Goal: Find specific page/section: Find specific page/section

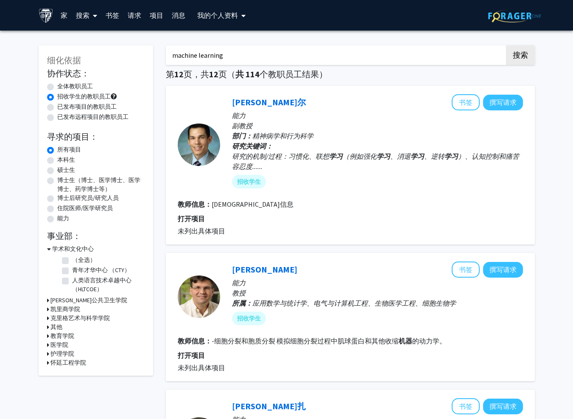
scroll to position [370, 0]
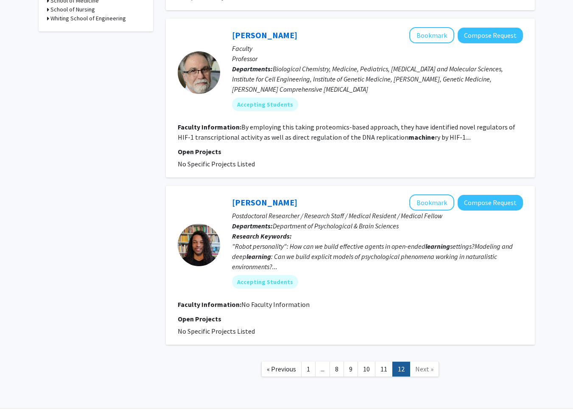
scroll to position [411, 0]
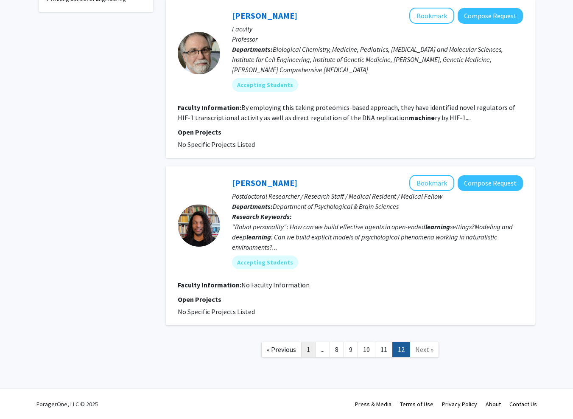
click at [308, 351] on link "1" at bounding box center [308, 349] width 14 height 15
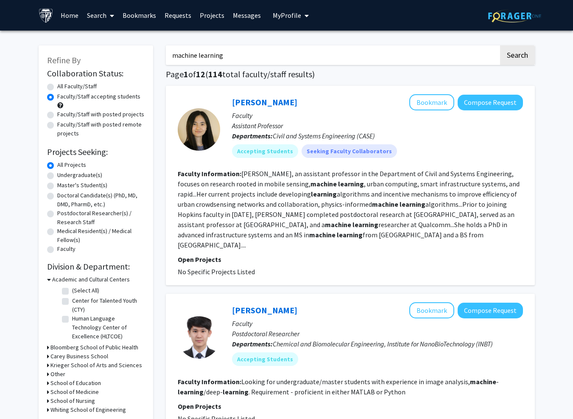
click at [109, 116] on label "Faculty/Staff with posted projects" at bounding box center [100, 114] width 87 height 9
click at [63, 115] on input "Faculty/Staff with posted projects" at bounding box center [60, 113] width 6 height 6
radio input "true"
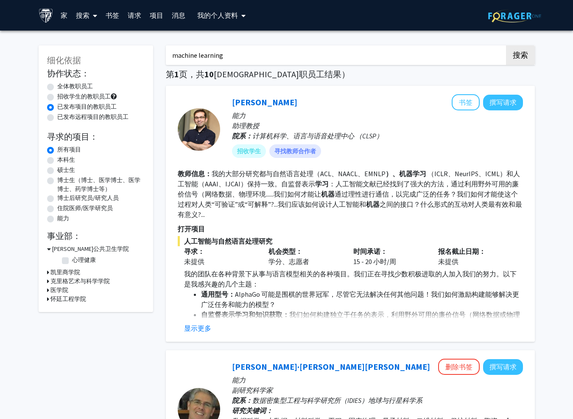
click at [65, 17] on link "家" at bounding box center [63, 15] width 15 height 30
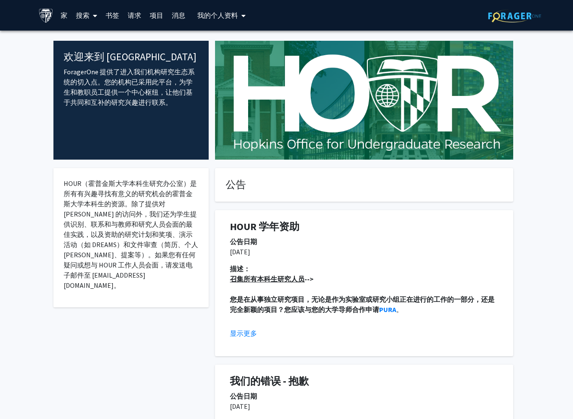
click at [155, 15] on link "项目" at bounding box center [156, 15] width 22 height 30
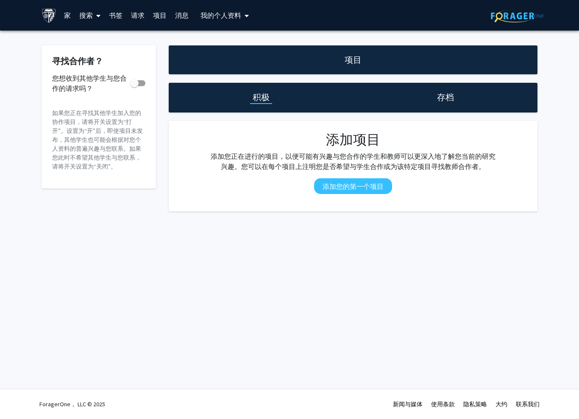
click at [66, 20] on link "家" at bounding box center [67, 15] width 15 height 30
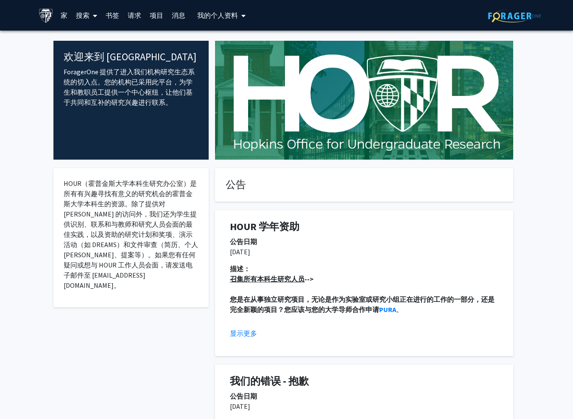
click at [156, 18] on link "项目" at bounding box center [156, 15] width 22 height 30
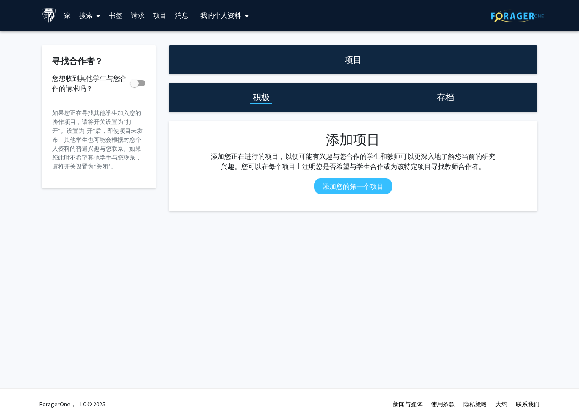
click at [143, 16] on font "请求" at bounding box center [138, 15] width 14 height 8
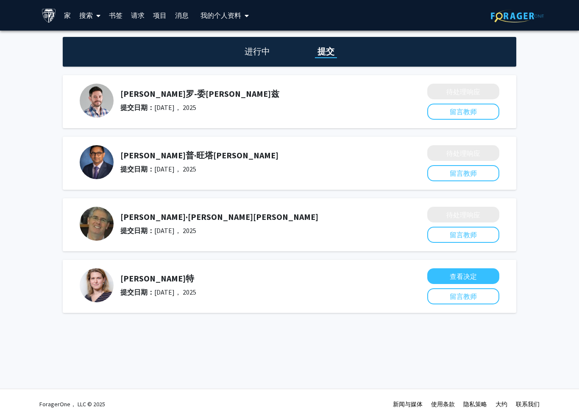
click at [253, 47] on h1 "进行中" at bounding box center [257, 51] width 31 height 12
